Goal: Task Accomplishment & Management: Manage account settings

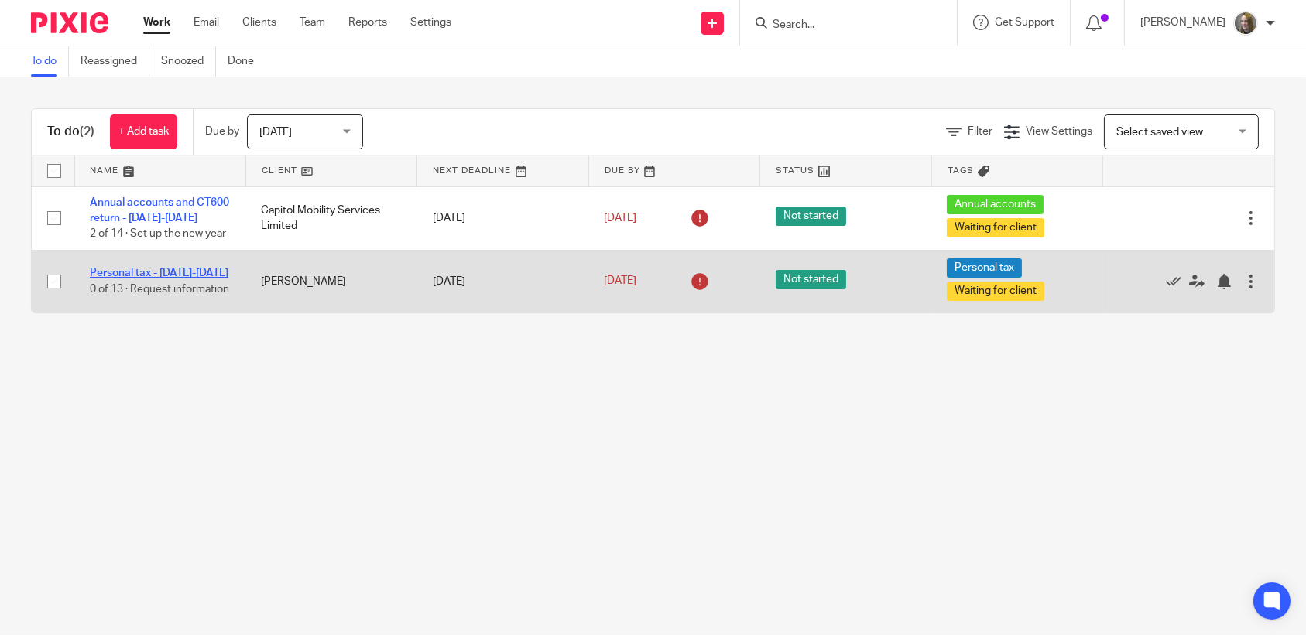
click at [190, 268] on link "Personal tax - [DATE]-[DATE]" at bounding box center [159, 273] width 139 height 11
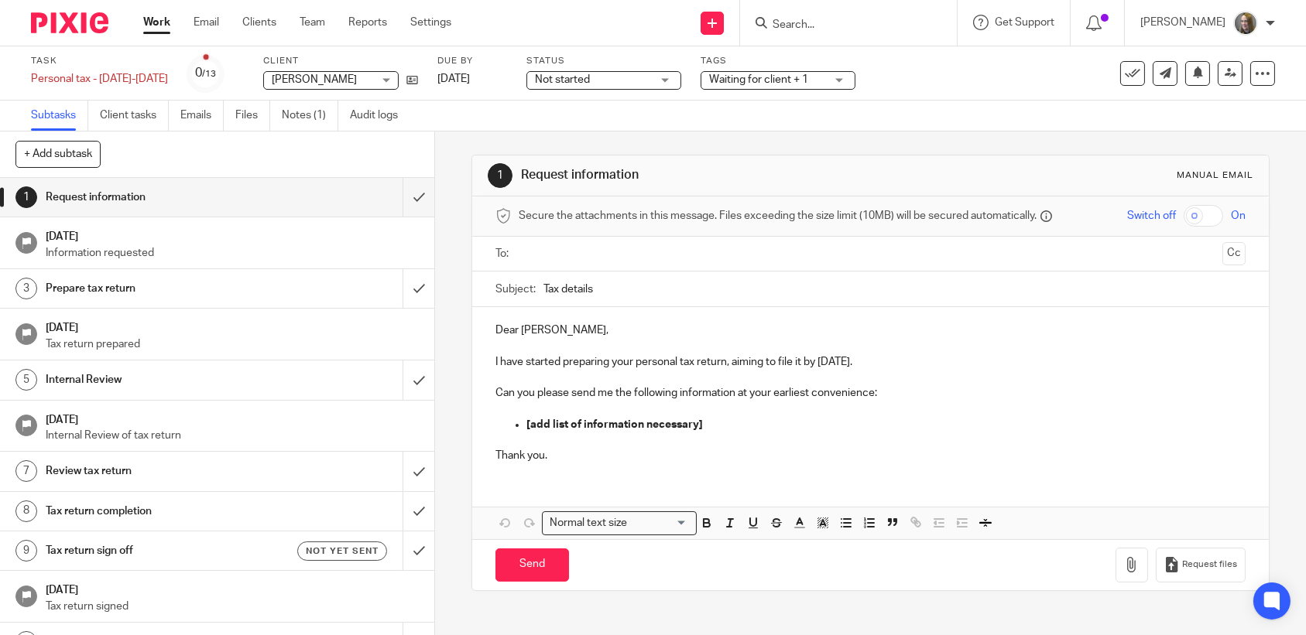
click at [764, 81] on span "Waiting for client + 1" at bounding box center [758, 79] width 99 height 11
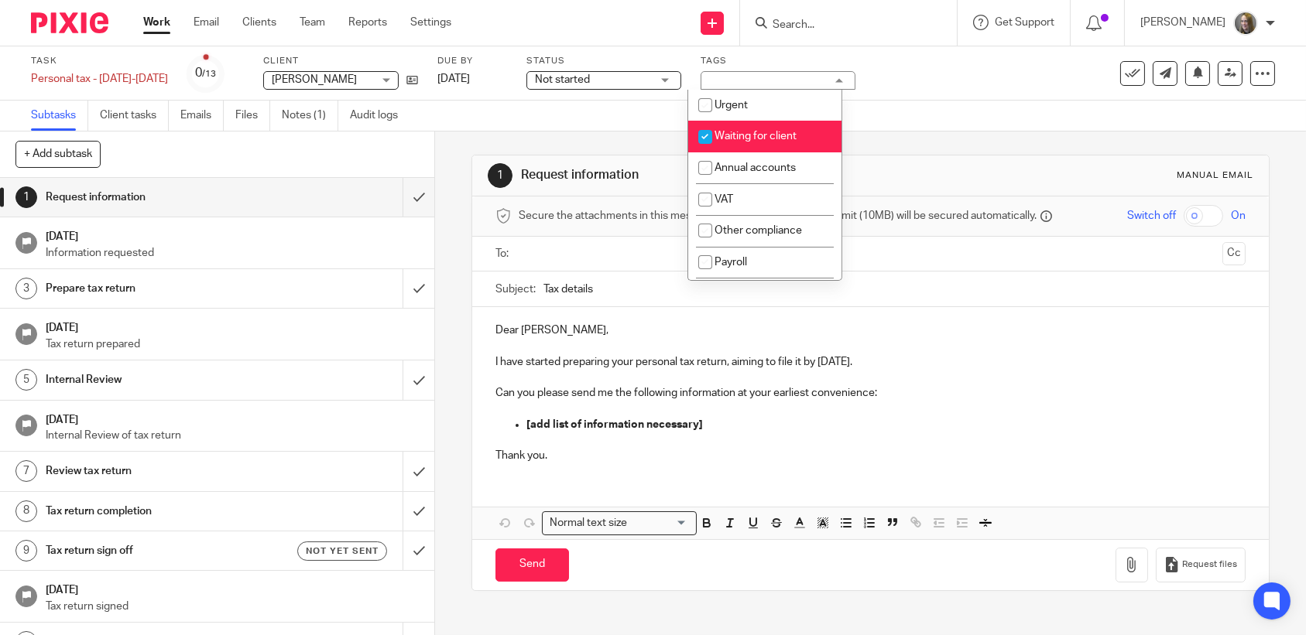
click at [750, 132] on span "Waiting for client" at bounding box center [755, 136] width 82 height 11
checkbox input "false"
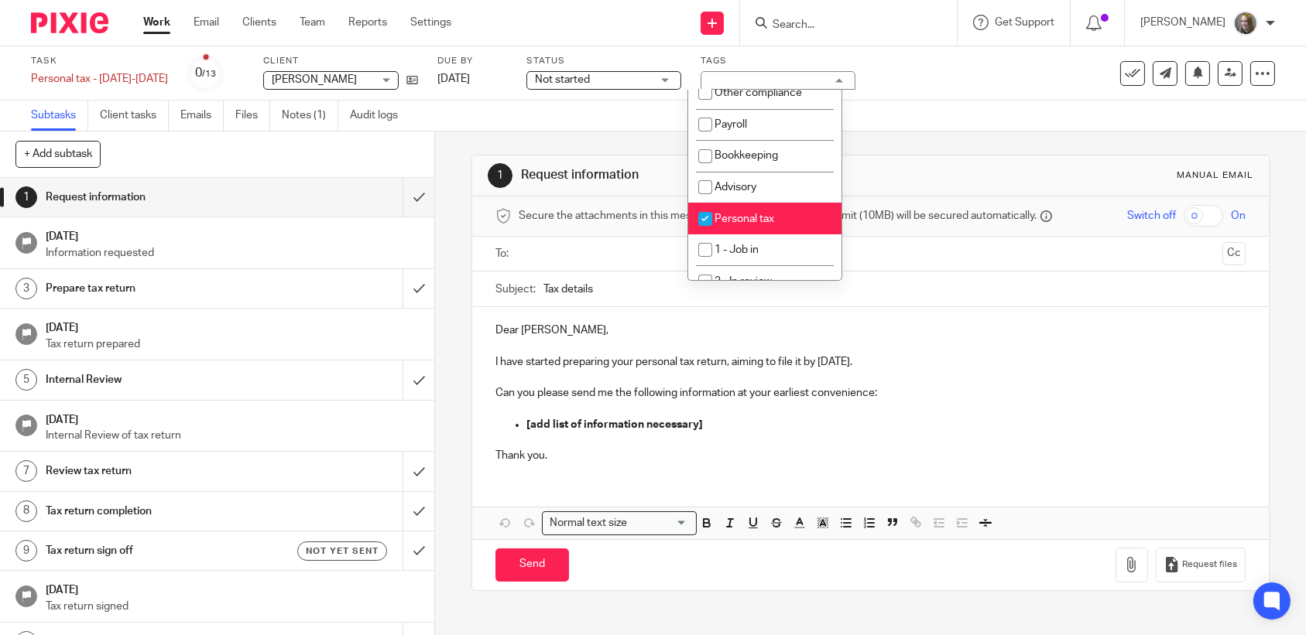
scroll to position [181, 0]
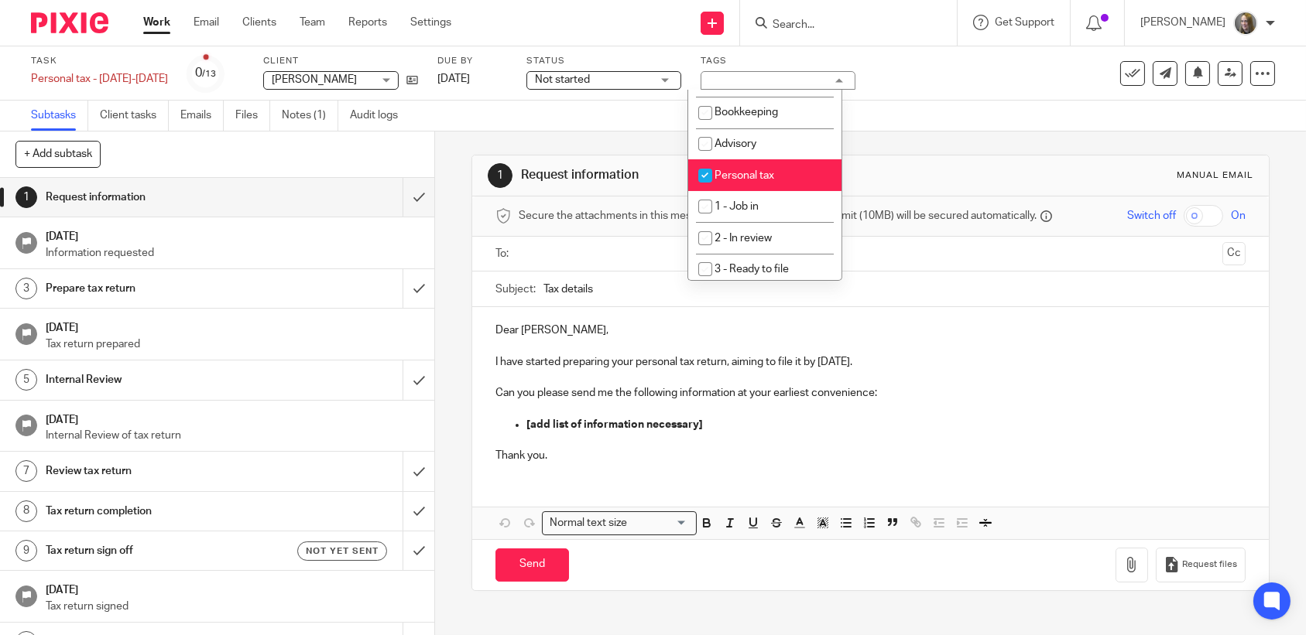
click at [797, 181] on li "Personal tax" at bounding box center [764, 175] width 153 height 32
checkbox input "false"
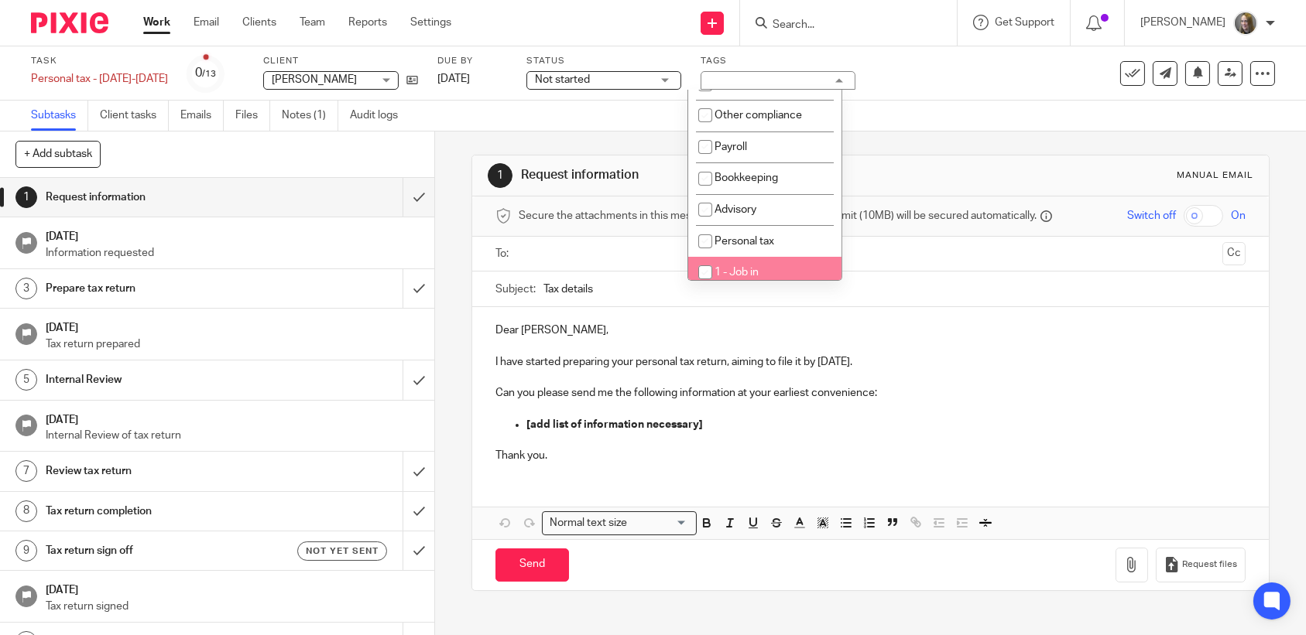
scroll to position [188, 0]
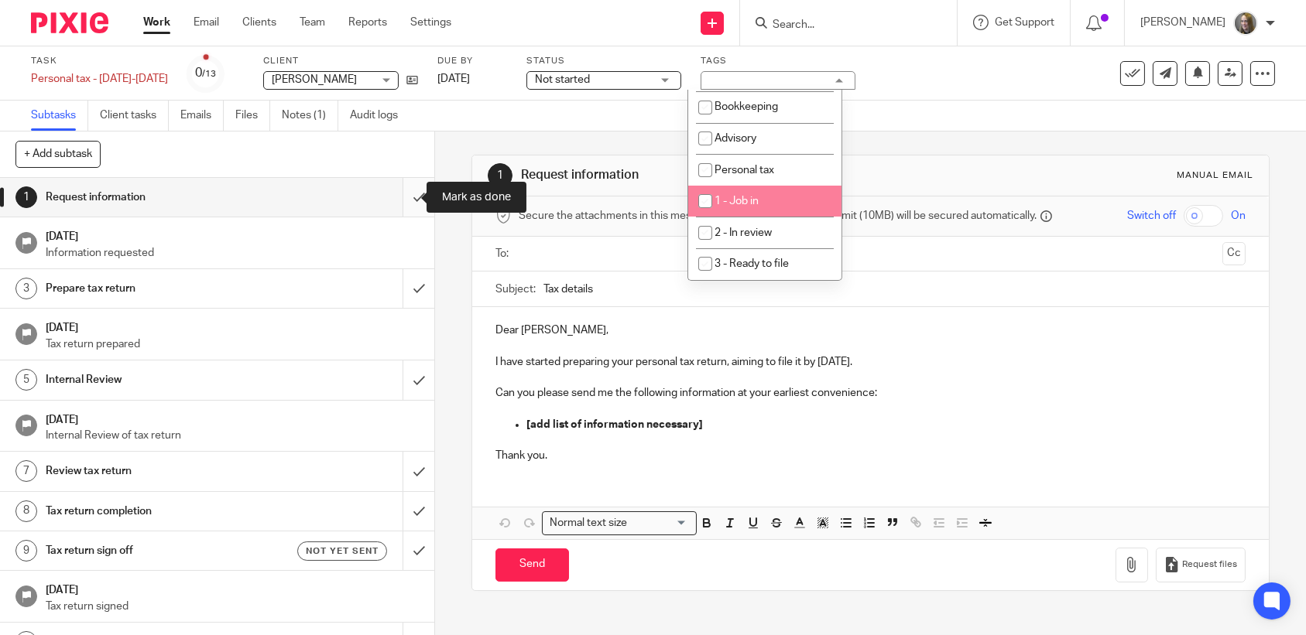
click at [402, 197] on input "submit" at bounding box center [217, 197] width 434 height 39
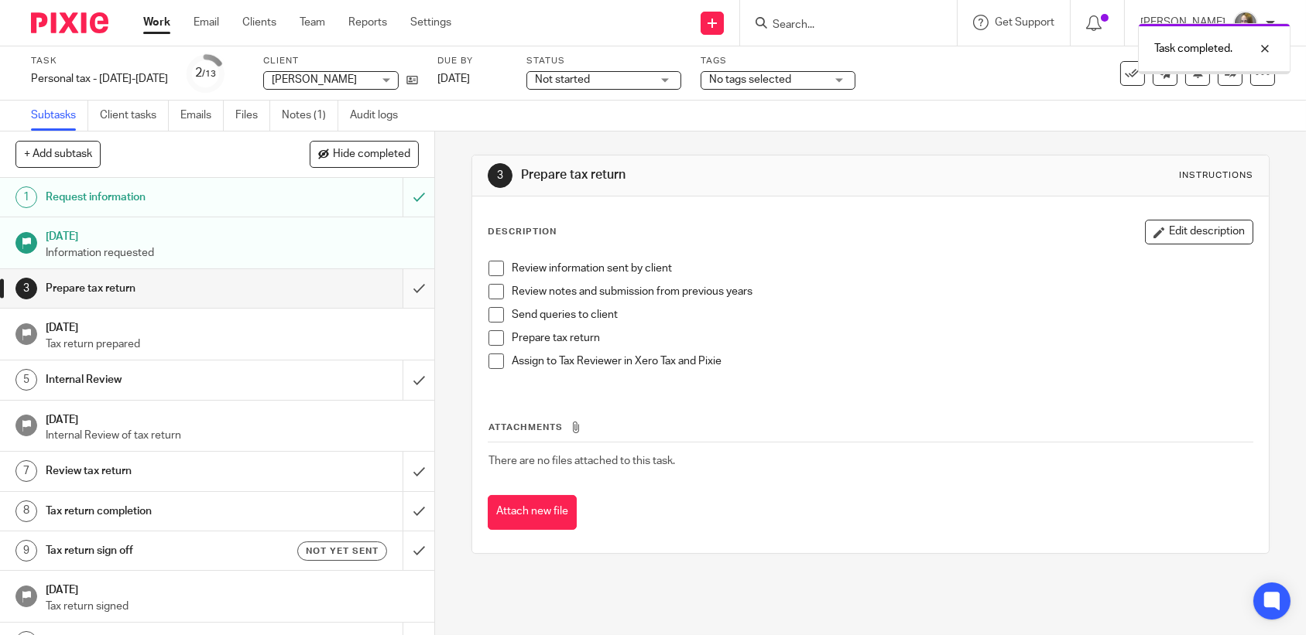
click at [399, 296] on input "submit" at bounding box center [217, 288] width 434 height 39
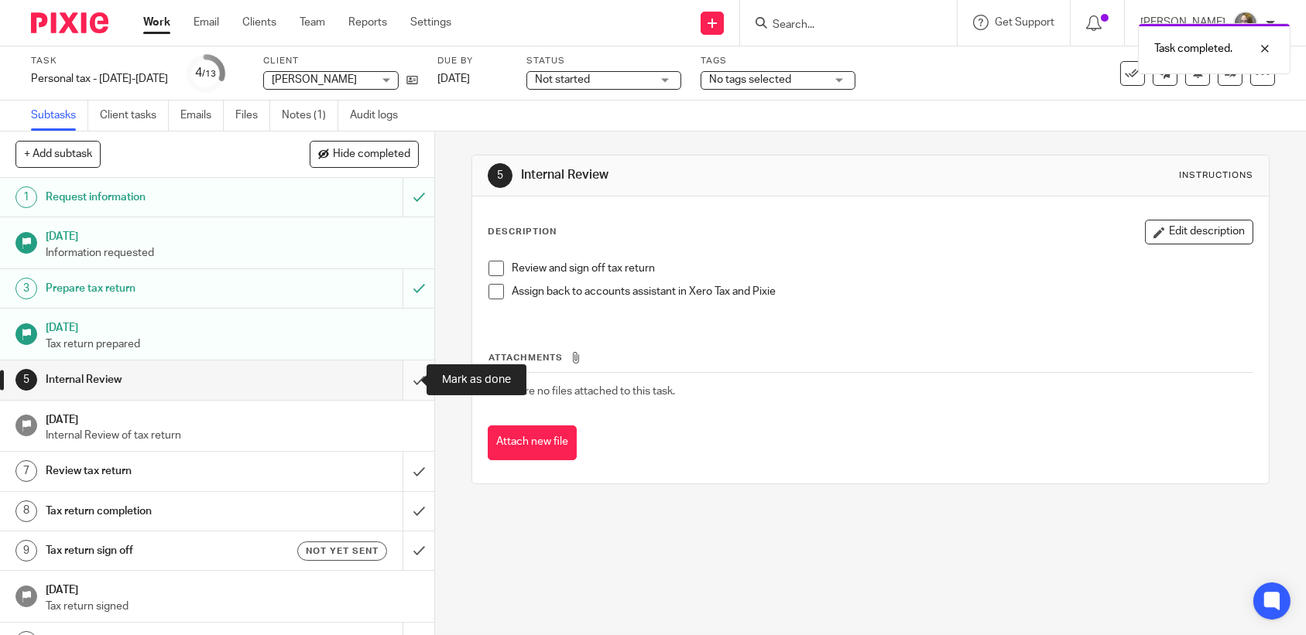
click at [406, 374] on input "submit" at bounding box center [217, 380] width 434 height 39
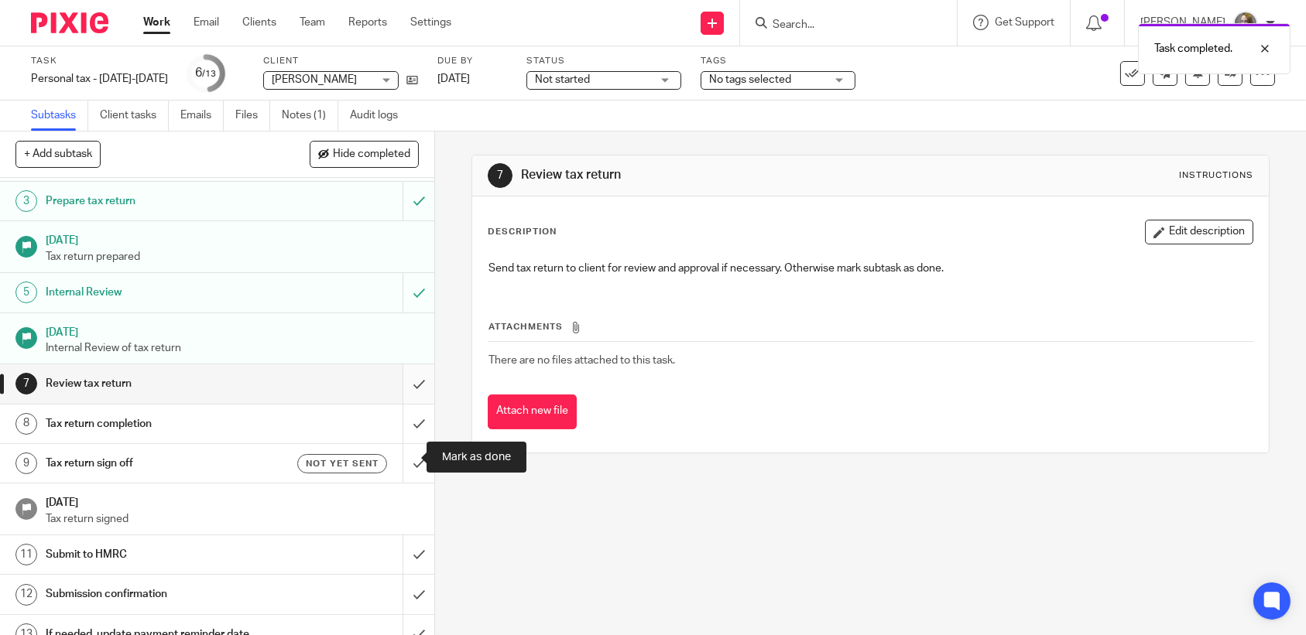
scroll to position [105, 0]
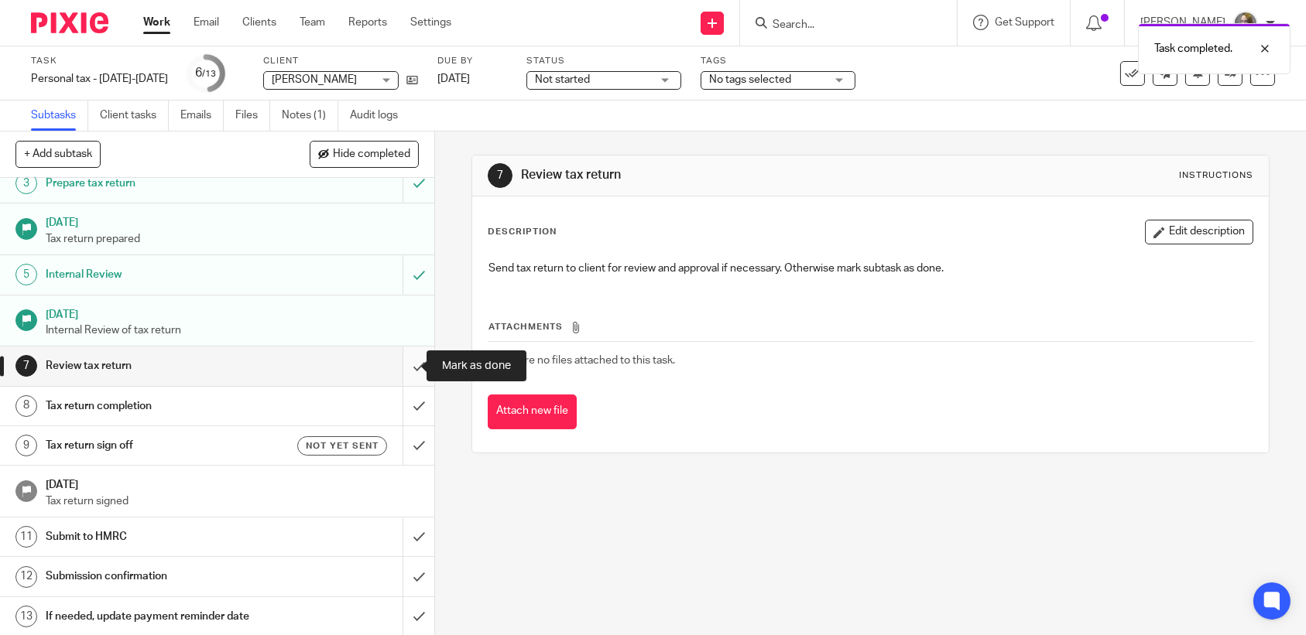
click at [403, 366] on input "submit" at bounding box center [217, 366] width 434 height 39
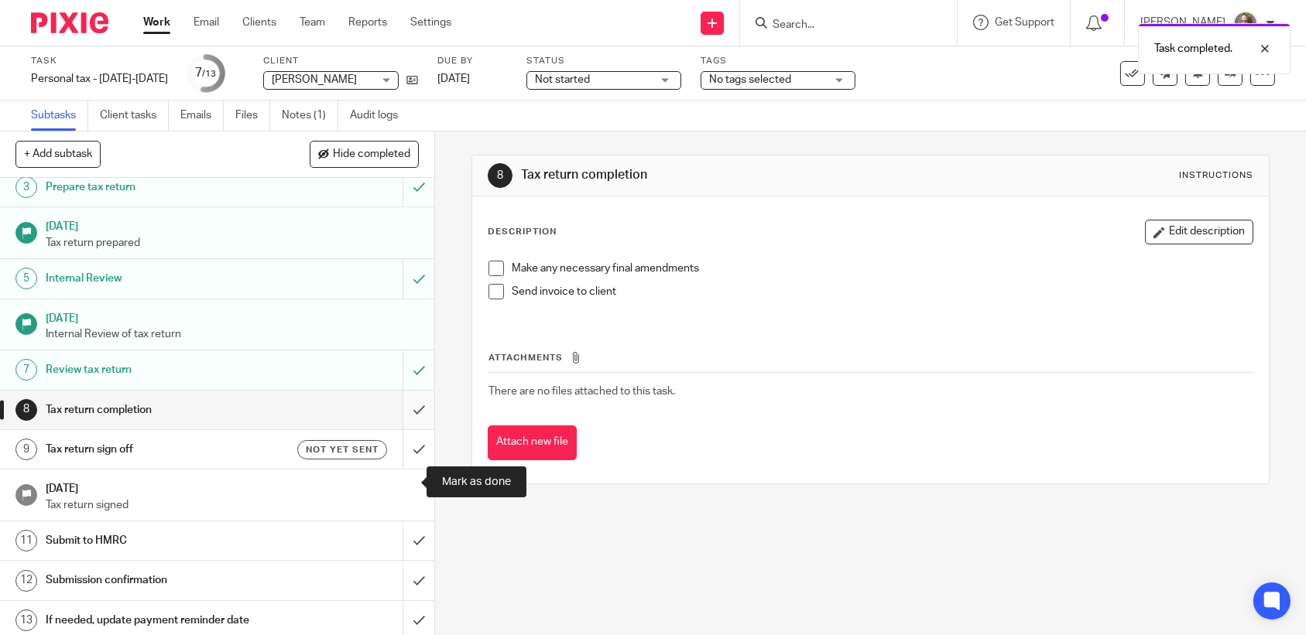
scroll to position [105, 0]
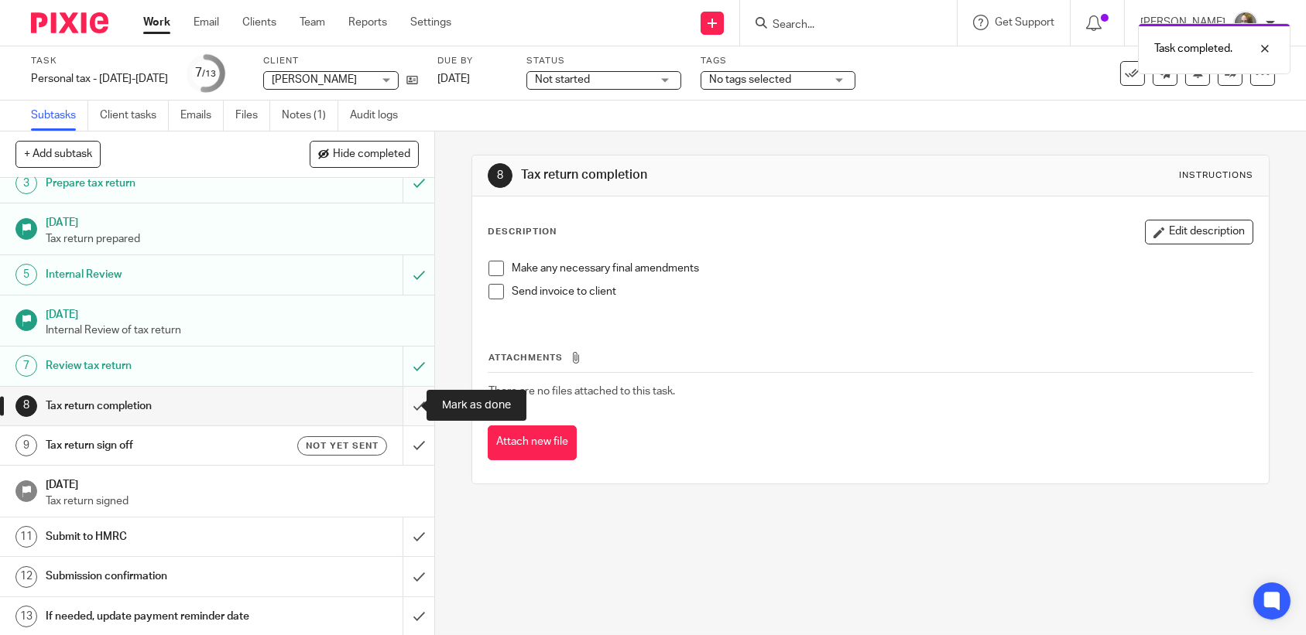
click at [406, 392] on input "submit" at bounding box center [217, 406] width 434 height 39
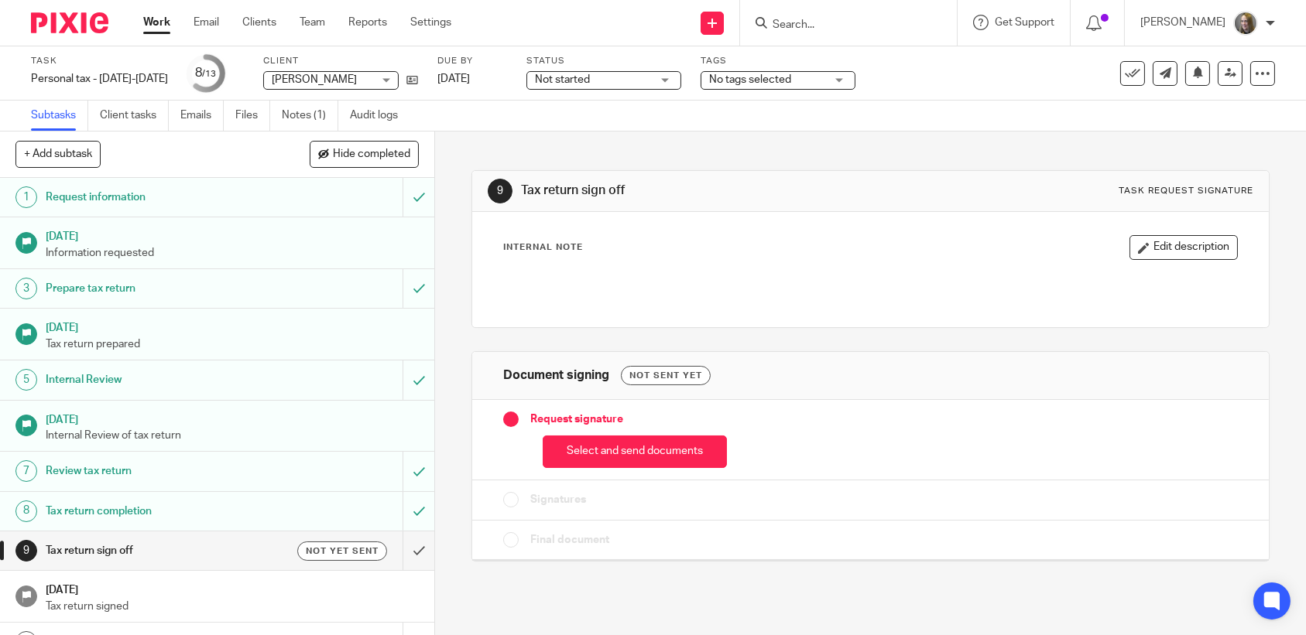
scroll to position [39, 0]
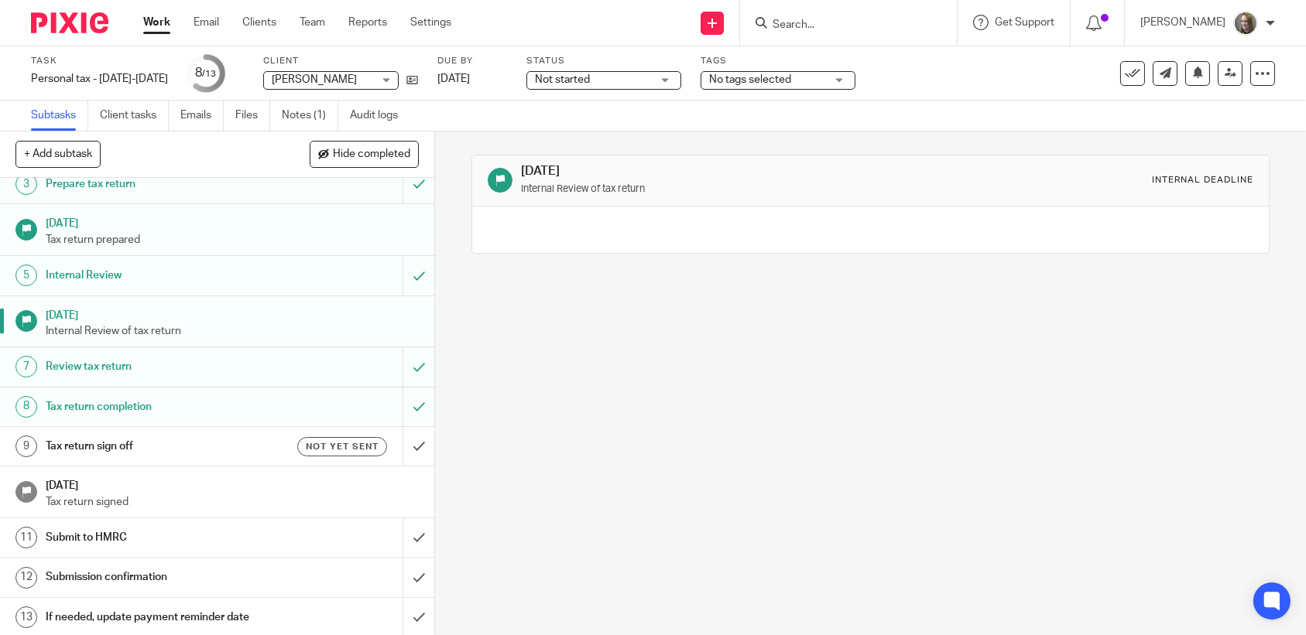
scroll to position [105, 0]
click at [405, 445] on input "submit" at bounding box center [217, 445] width 434 height 39
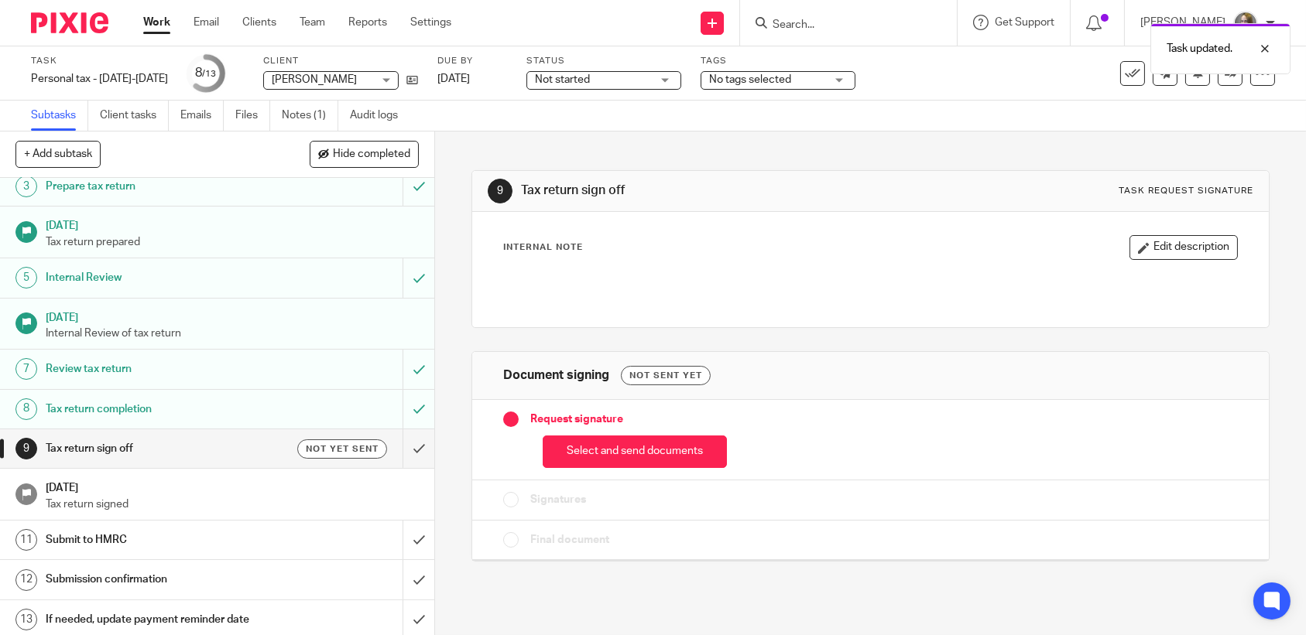
scroll to position [105, 0]
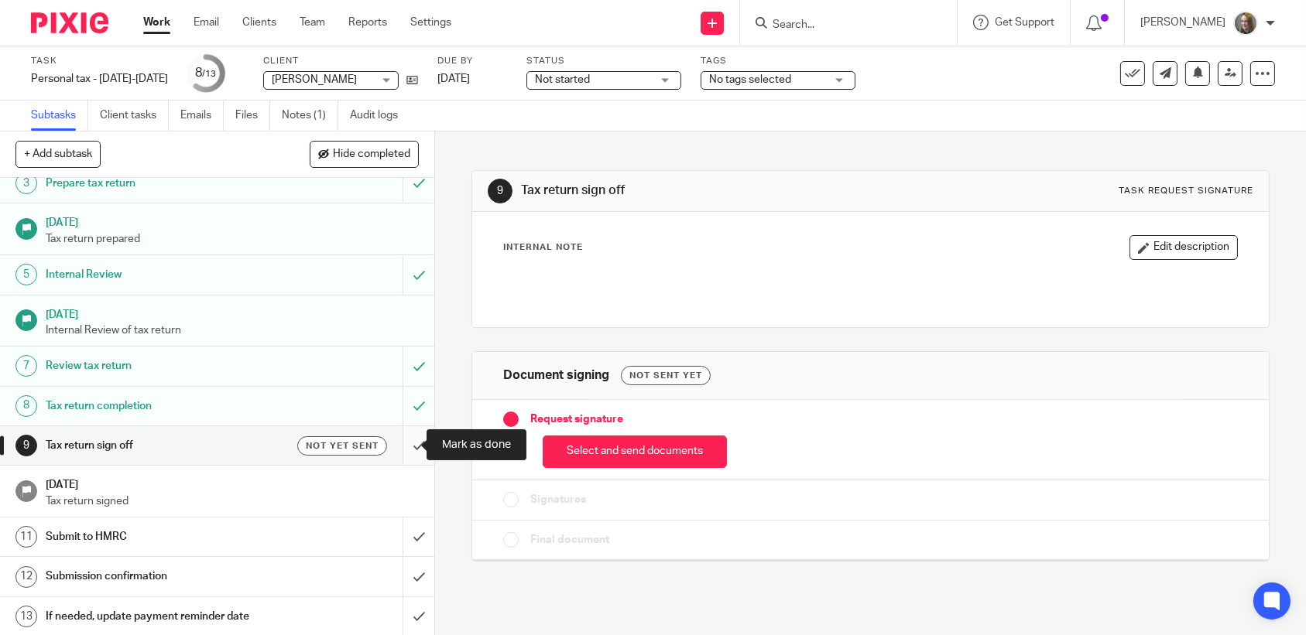
click at [402, 442] on input "submit" at bounding box center [217, 445] width 434 height 39
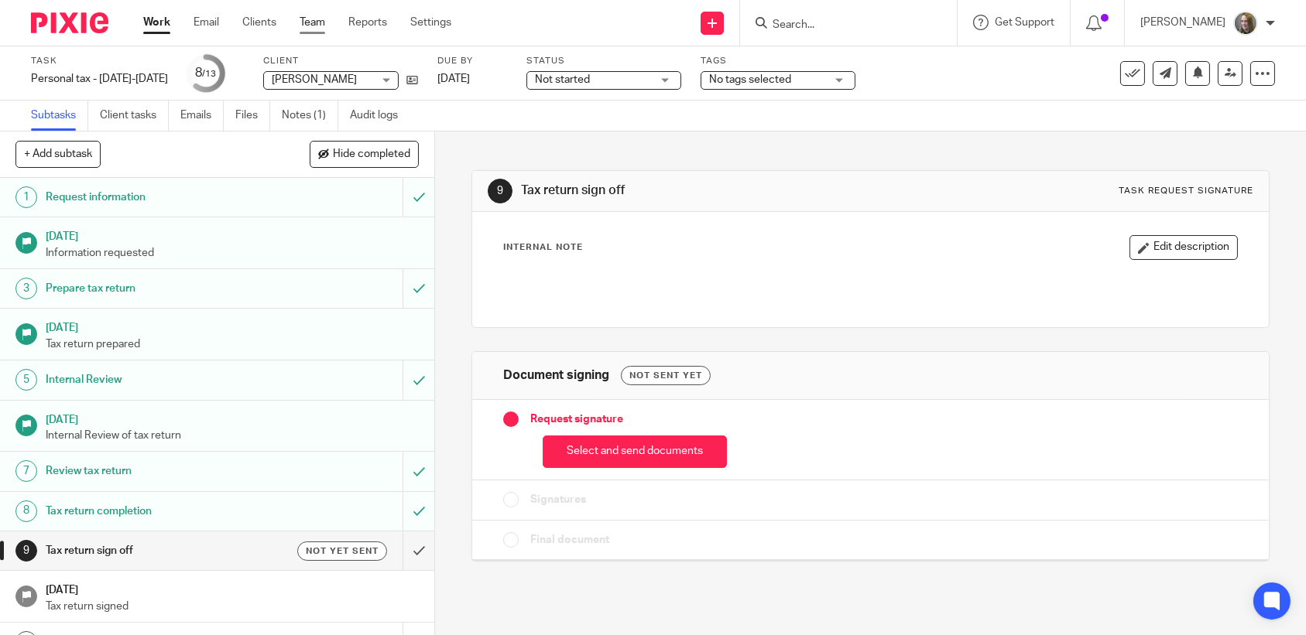
click at [312, 22] on link "Team" at bounding box center [313, 22] width 26 height 15
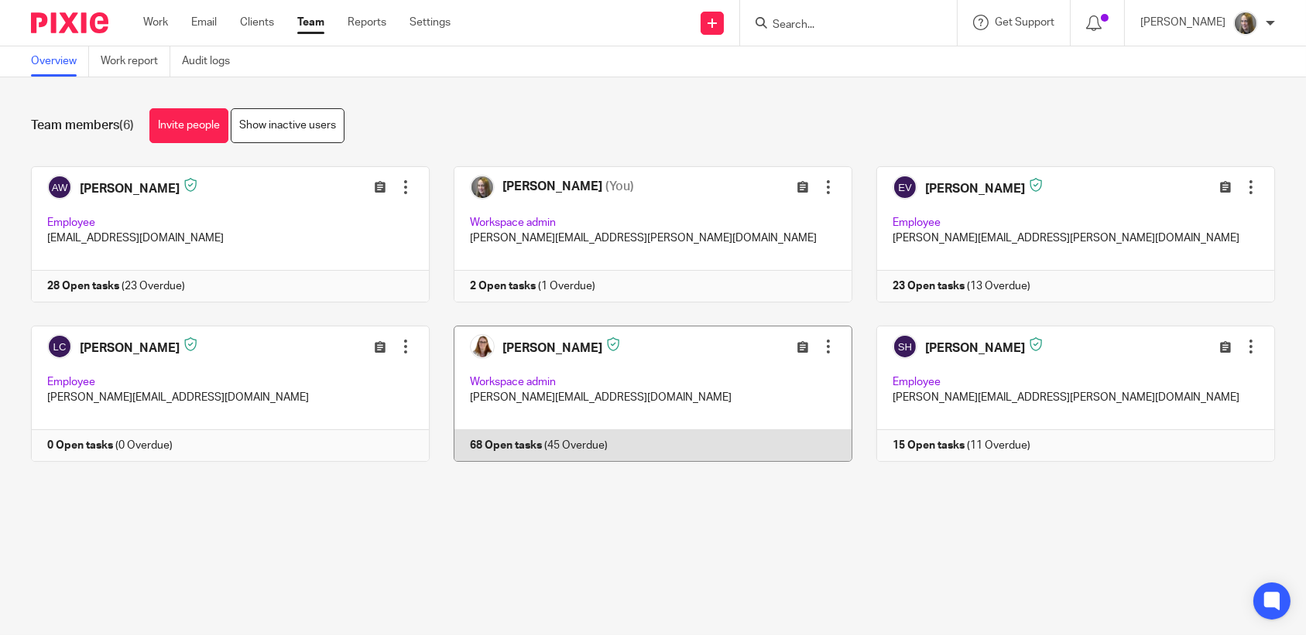
click at [667, 379] on link at bounding box center [641, 394] width 423 height 136
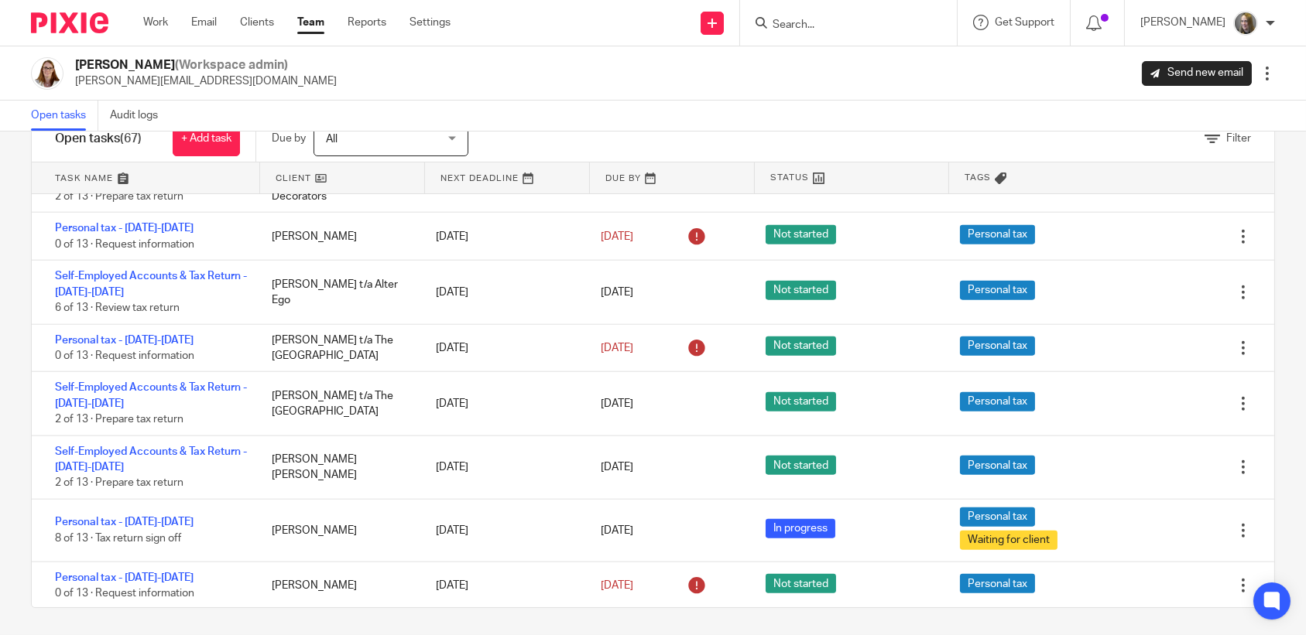
scroll to position [50, 0]
